Goal: Obtain resource: Download file/media

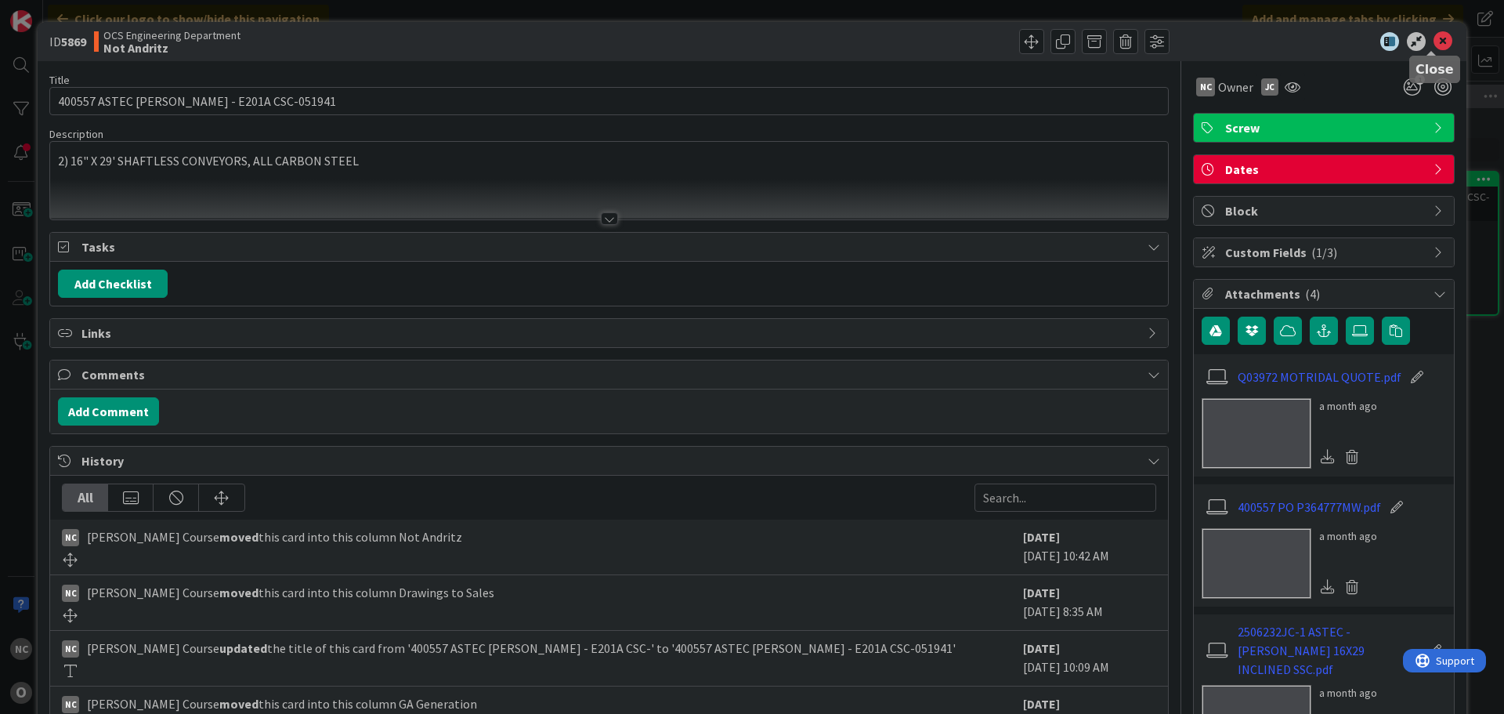
click at [1434, 38] on icon at bounding box center [1443, 41] width 19 height 19
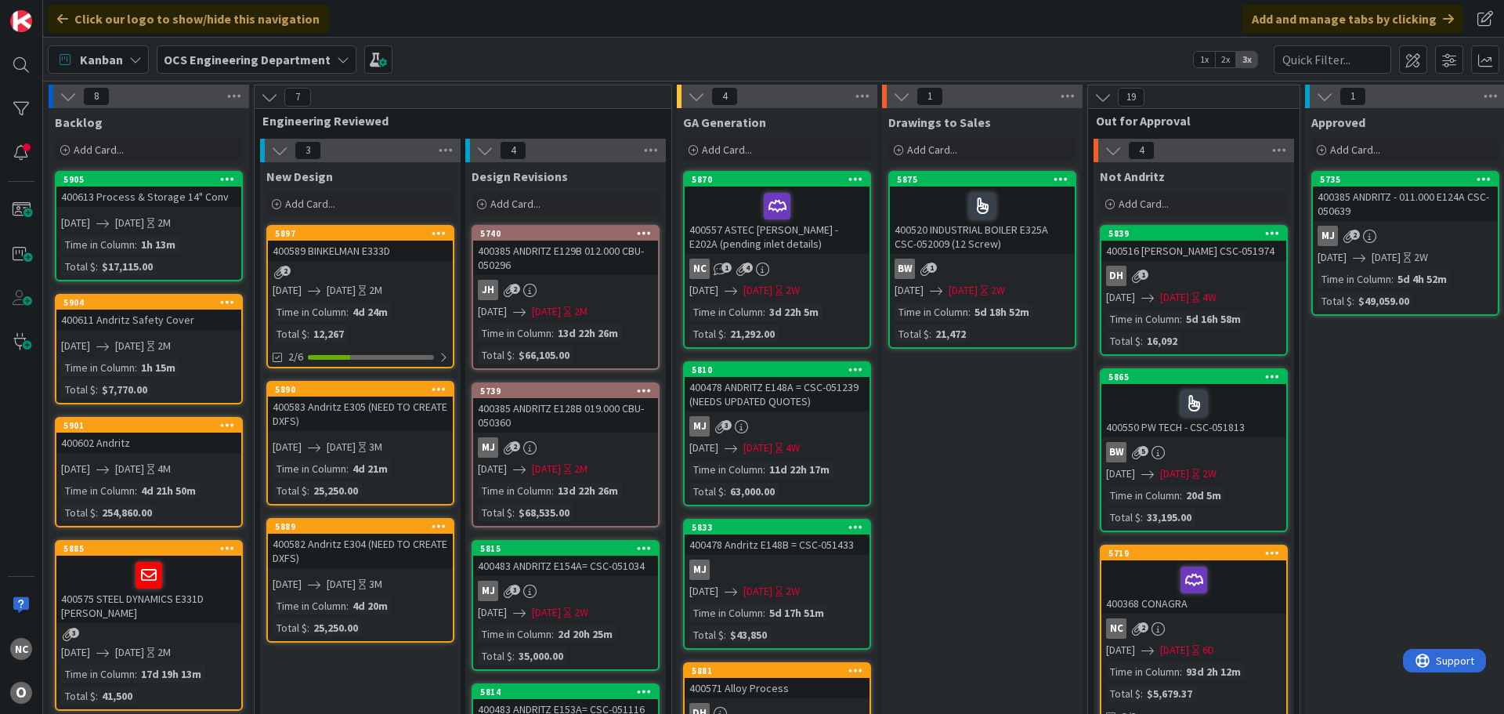
click at [849, 241] on div "400557 ASTEC [PERSON_NAME] - E202A (pending inlet details)" at bounding box center [777, 219] width 185 height 67
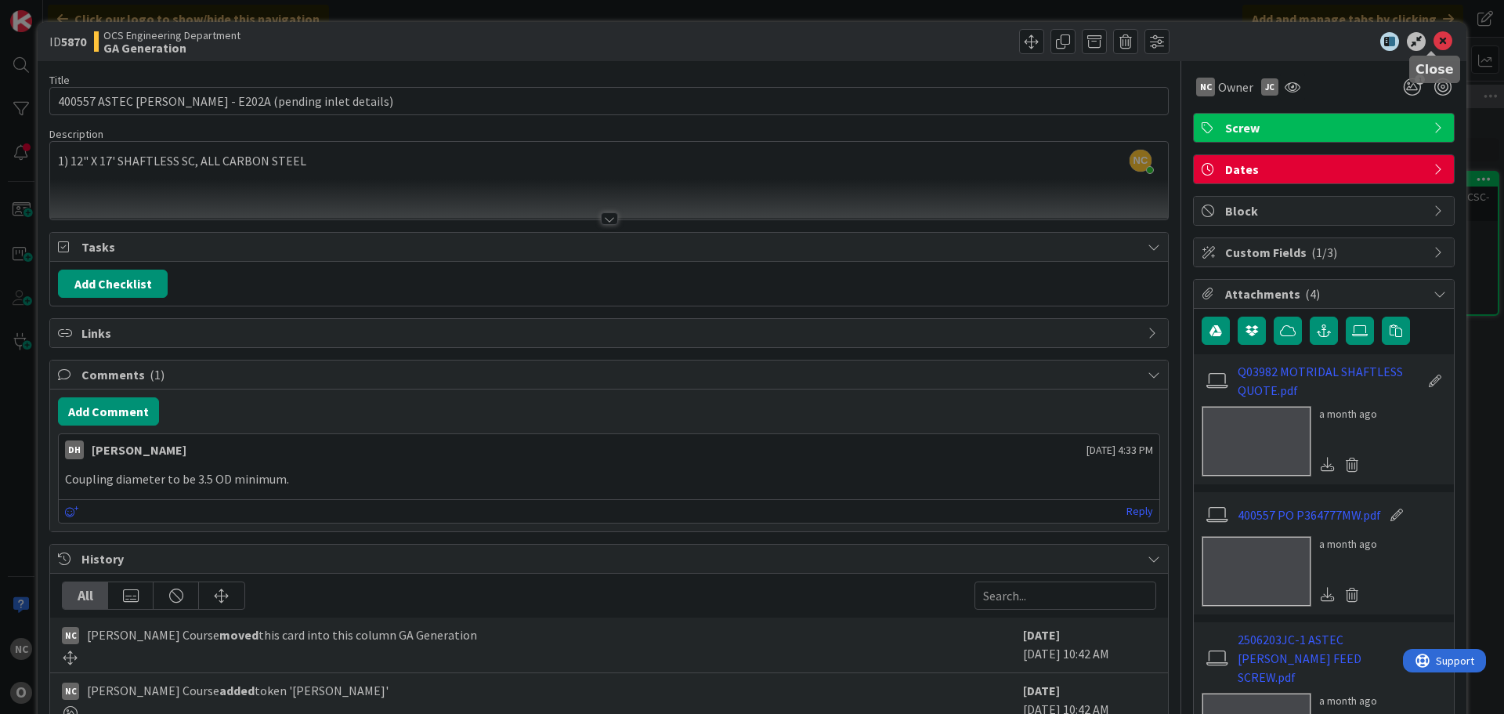
click at [1434, 48] on icon at bounding box center [1443, 41] width 19 height 19
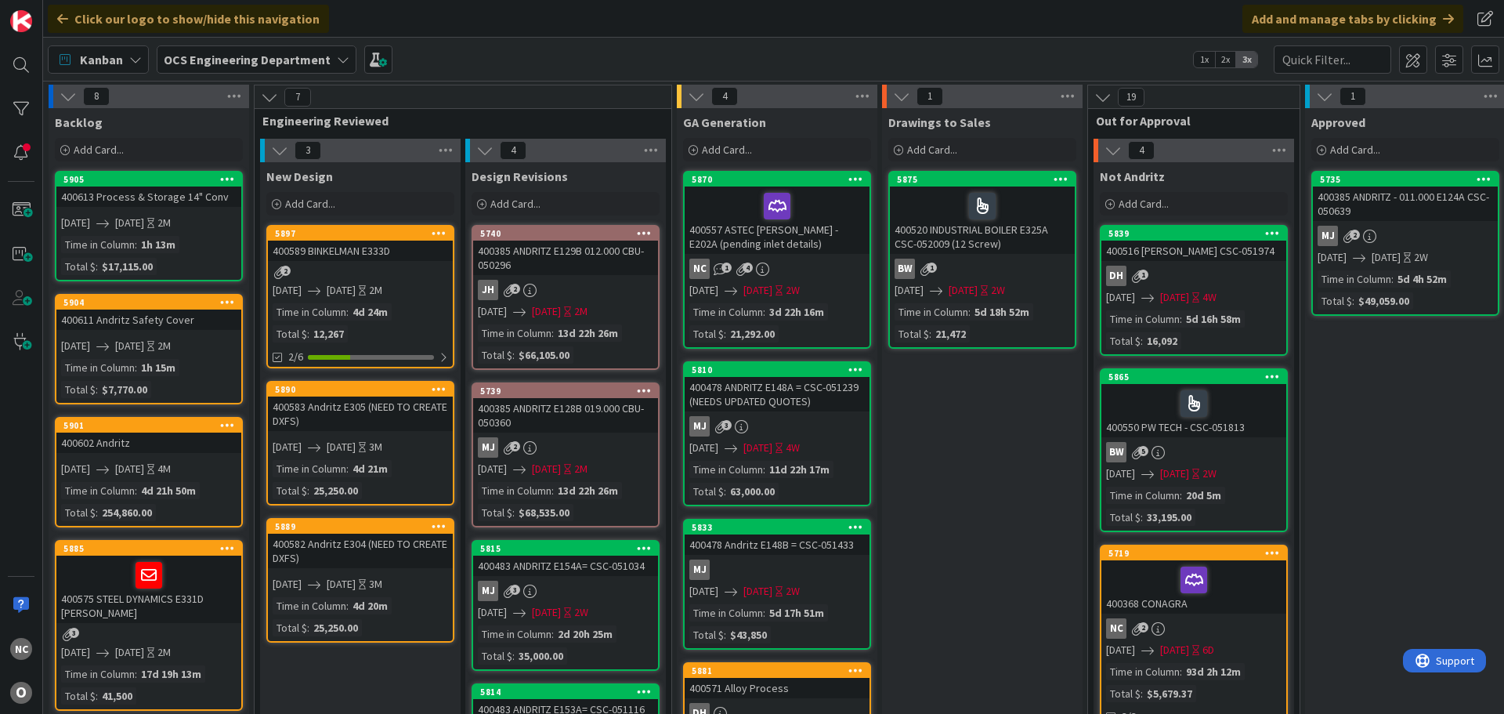
click at [820, 233] on div "400557 ASTEC [PERSON_NAME] - E202A (pending inlet details)" at bounding box center [777, 219] width 185 height 67
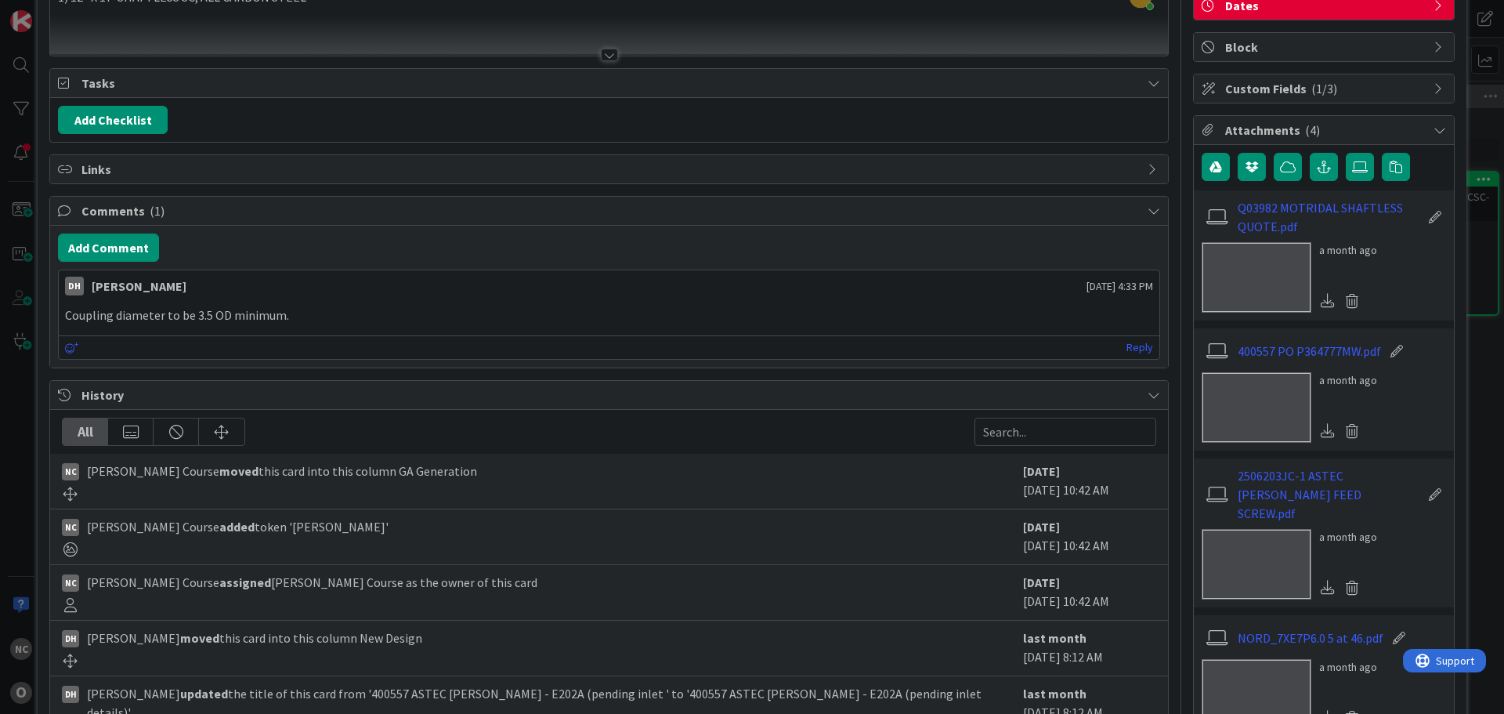
scroll to position [235, 0]
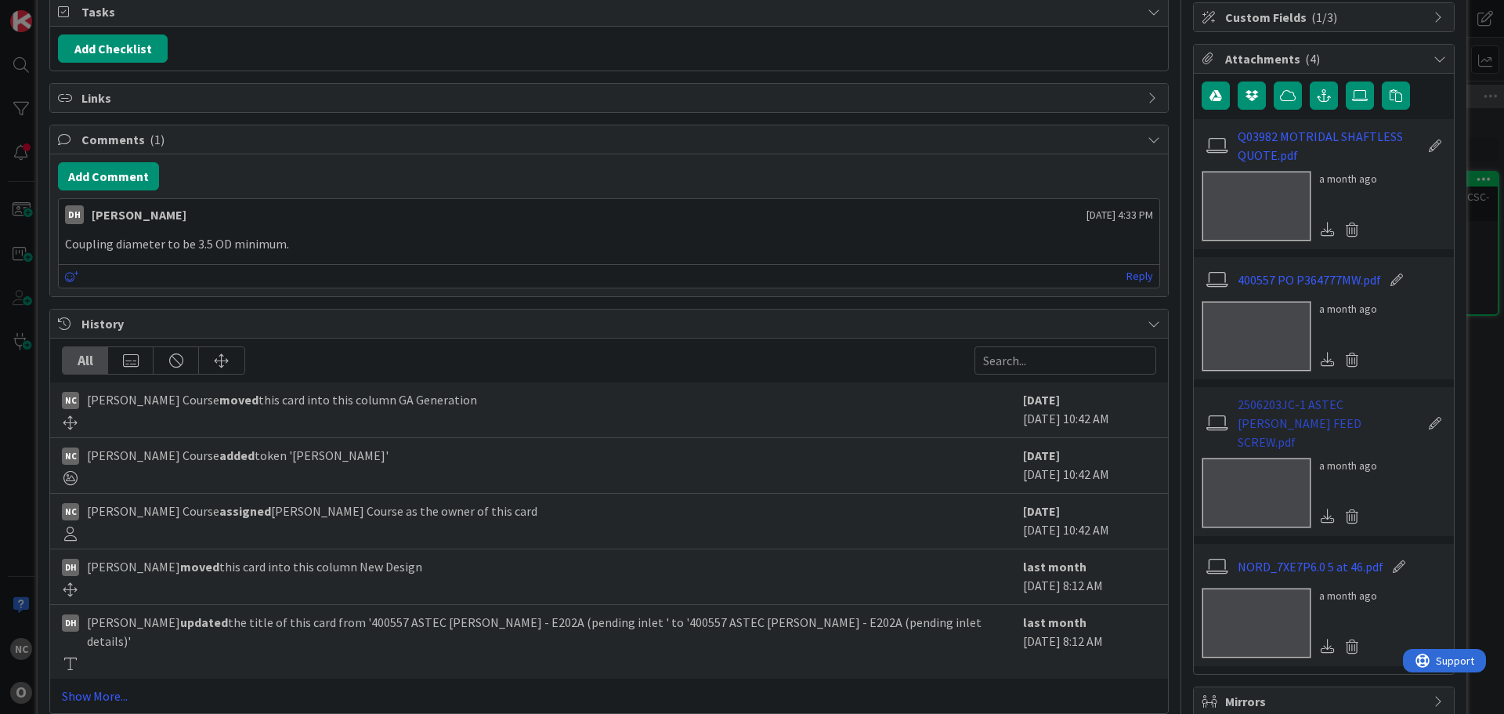
click at [1320, 409] on link "2506203JC-1 ASTEC [PERSON_NAME] FEED SCREW.pdf" at bounding box center [1329, 423] width 182 height 56
